Goal: Complete application form: Complete application form

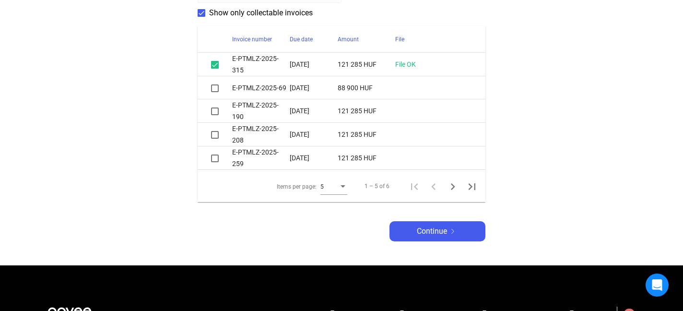
scroll to position [282, 0]
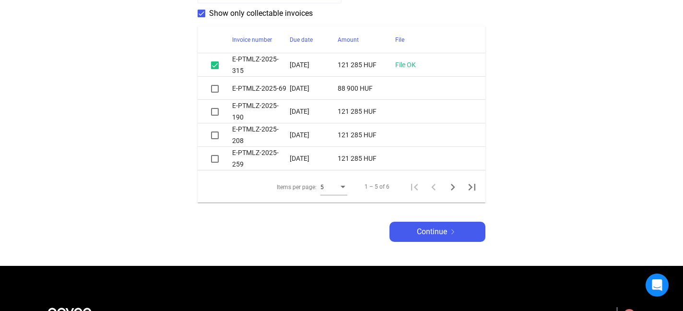
click at [219, 64] on div at bounding box center [215, 65] width 12 height 12
click at [214, 67] on span at bounding box center [215, 65] width 8 height 8
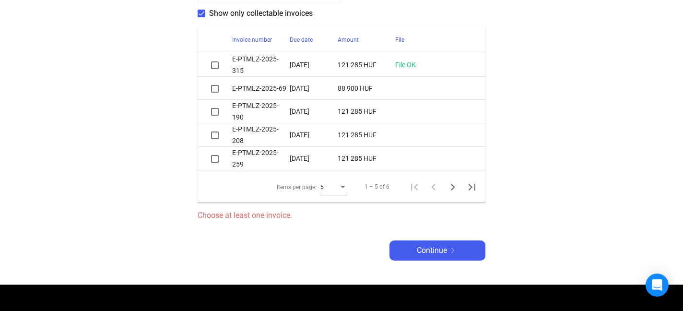
click at [215, 87] on span at bounding box center [215, 89] width 8 height 8
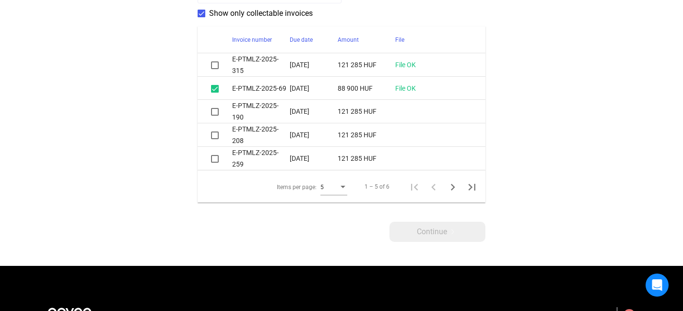
click at [216, 110] on span at bounding box center [215, 112] width 8 height 8
click at [214, 158] on span at bounding box center [215, 159] width 8 height 8
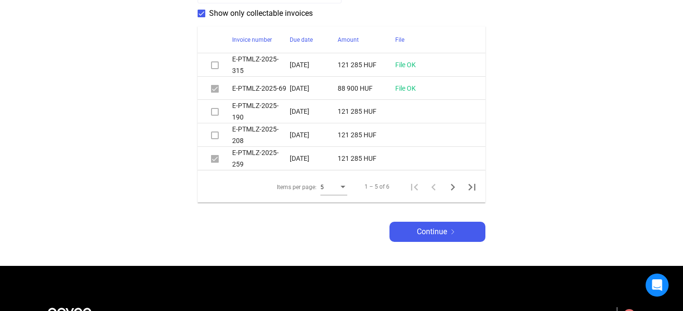
click at [215, 136] on span at bounding box center [215, 135] width 8 height 8
click at [216, 114] on span at bounding box center [215, 112] width 8 height 8
click at [215, 114] on span at bounding box center [215, 112] width 8 height 8
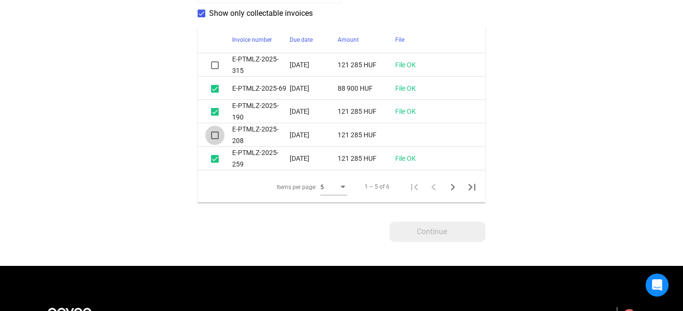
click at [214, 136] on span at bounding box center [215, 135] width 8 height 8
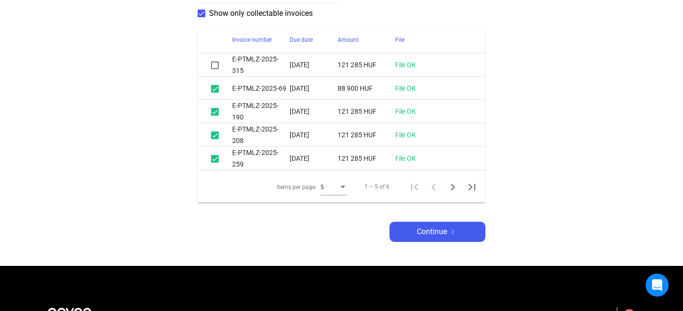
click at [215, 70] on mat-checkbox at bounding box center [215, 65] width 8 height 12
click at [214, 63] on span at bounding box center [215, 65] width 8 height 8
click at [437, 231] on span "Continue" at bounding box center [432, 232] width 30 height 12
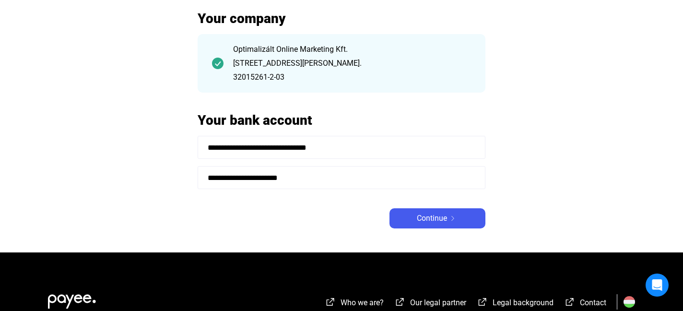
scroll to position [79, 0]
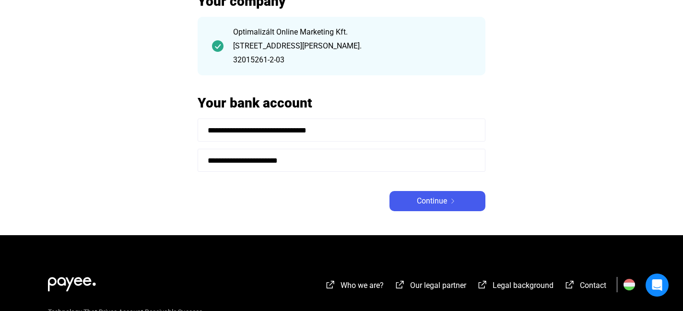
click at [345, 165] on input "**********" at bounding box center [342, 160] width 288 height 23
click at [413, 201] on div "Continue" at bounding box center [437, 201] width 90 height 12
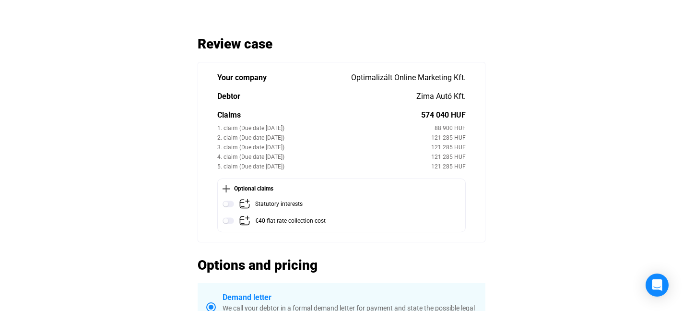
scroll to position [38, 0]
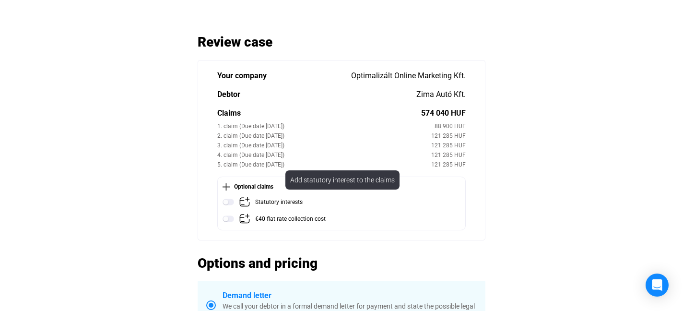
click at [229, 200] on img at bounding box center [229, 202] width 12 height 12
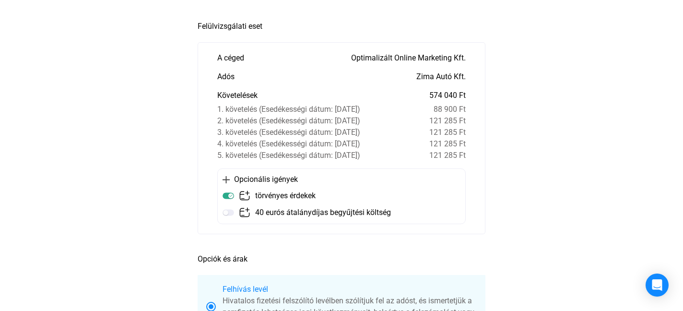
scroll to position [58, 0]
